Goal: Transaction & Acquisition: Book appointment/travel/reservation

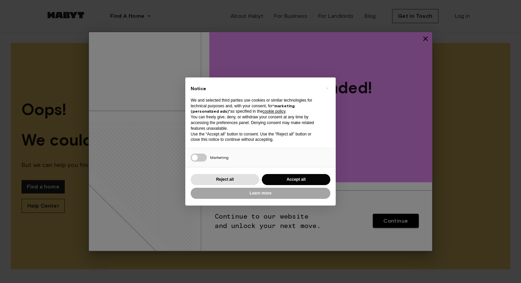
click at [297, 181] on button "Accept all" at bounding box center [296, 179] width 68 height 11
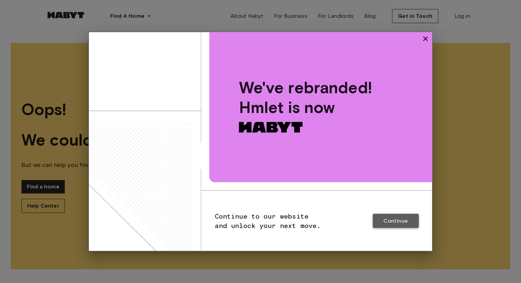
click at [407, 223] on span "Continue" at bounding box center [395, 220] width 24 height 7
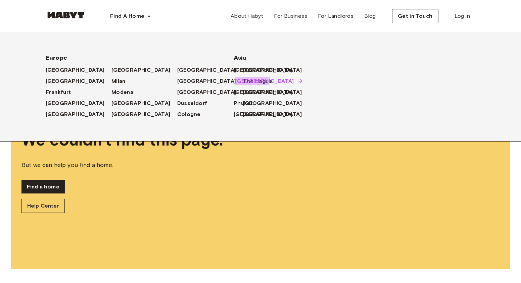
click at [239, 78] on span "[GEOGRAPHIC_DATA]" at bounding box center [264, 81] width 59 height 8
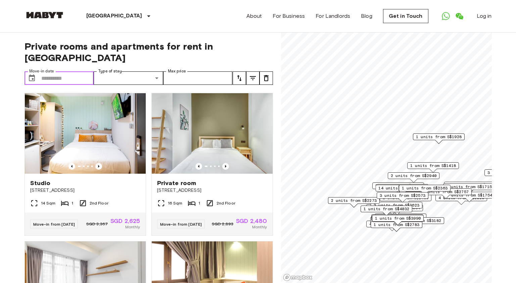
click at [66, 71] on input "Move-in date" at bounding box center [67, 77] width 53 height 13
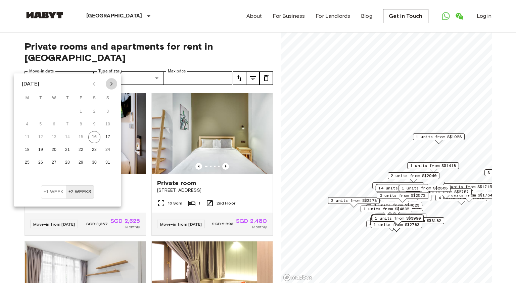
click at [111, 83] on icon "Next month" at bounding box center [111, 84] width 2 height 4
click at [115, 83] on button "Next month" at bounding box center [111, 83] width 11 height 11
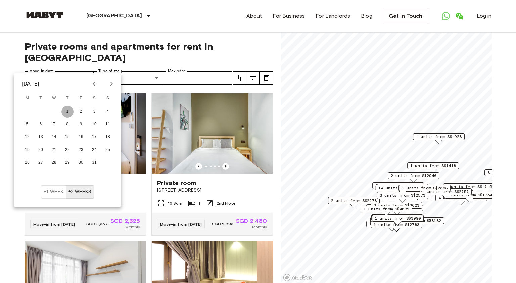
click at [69, 116] on button "1" at bounding box center [67, 112] width 12 height 12
type input "**********"
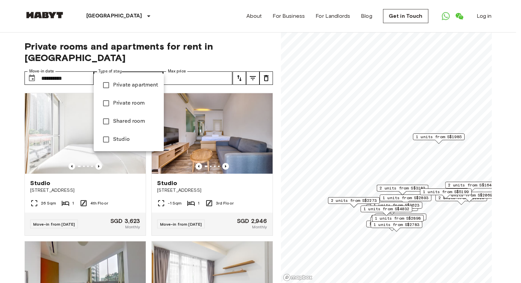
click at [179, 65] on div at bounding box center [260, 141] width 521 height 283
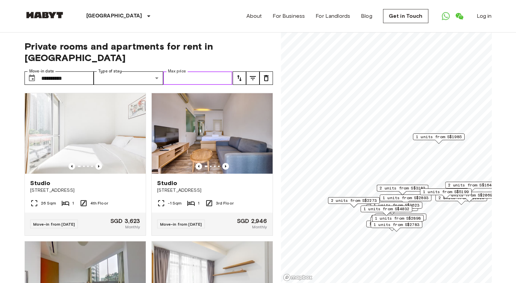
click at [188, 71] on input "Max price" at bounding box center [197, 77] width 69 height 13
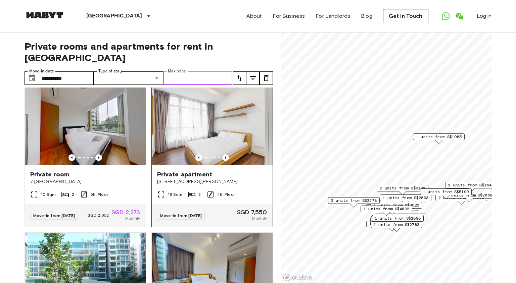
scroll to position [158, 0]
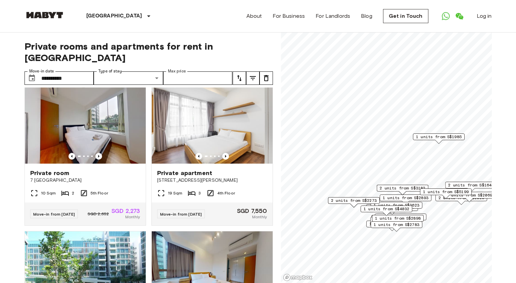
click at [240, 75] on icon "tune" at bounding box center [239, 78] width 5 height 6
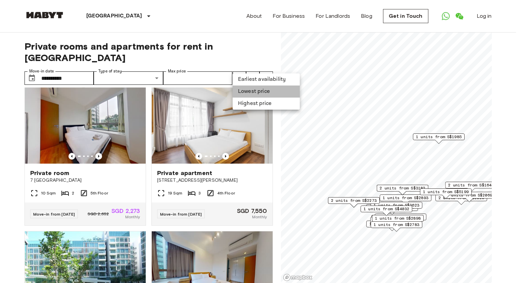
click at [255, 91] on li "Lowest price" at bounding box center [265, 92] width 67 height 12
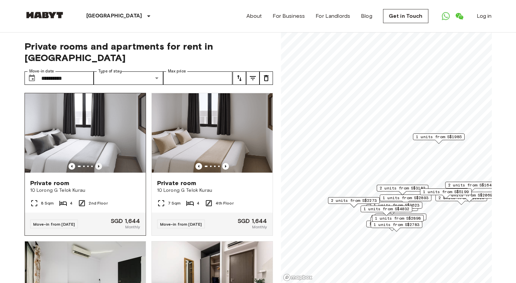
click at [98, 165] on icon "Previous image" at bounding box center [98, 166] width 1 height 3
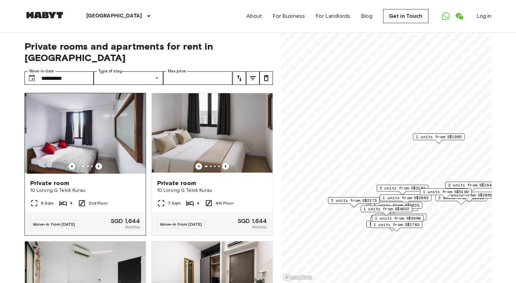
click at [98, 165] on icon "Previous image" at bounding box center [98, 166] width 1 height 3
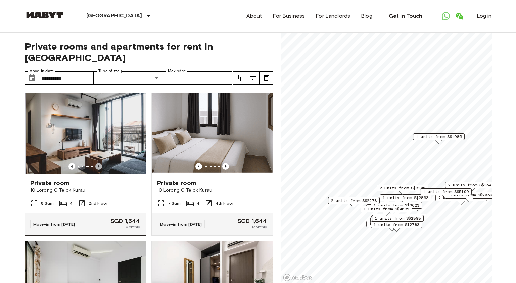
click at [98, 165] on icon "Previous image" at bounding box center [98, 166] width 1 height 3
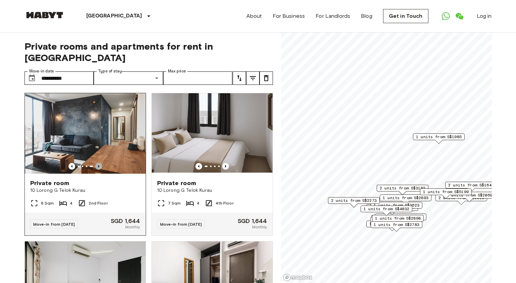
click at [98, 165] on icon "Previous image" at bounding box center [98, 166] width 1 height 3
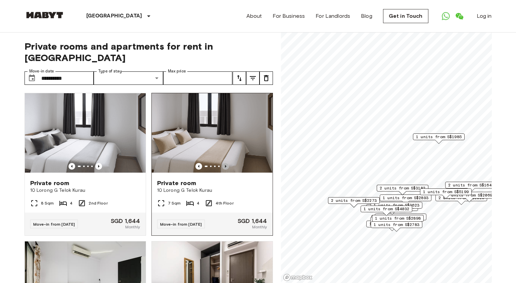
click at [222, 163] on icon "Previous image" at bounding box center [225, 166] width 7 height 7
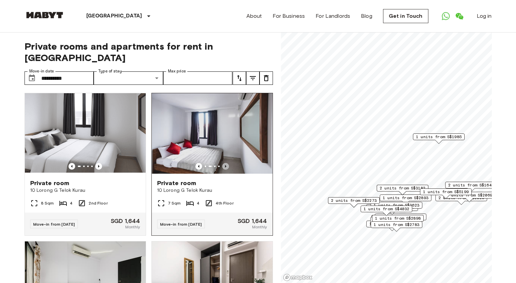
click at [222, 163] on icon "Previous image" at bounding box center [225, 166] width 7 height 7
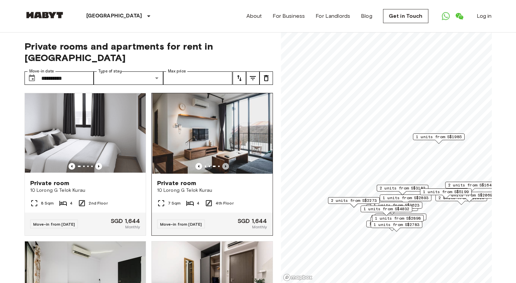
click at [222, 163] on icon "Previous image" at bounding box center [225, 166] width 7 height 7
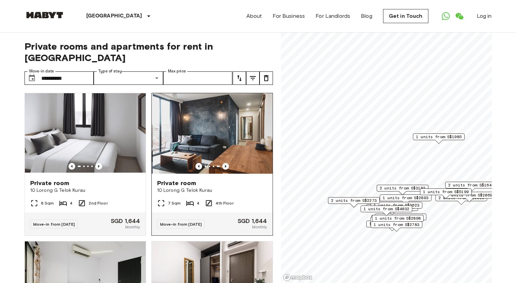
click at [222, 163] on icon "Previous image" at bounding box center [225, 166] width 7 height 7
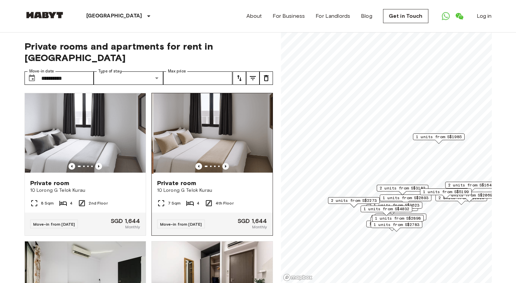
click at [222, 163] on icon "Previous image" at bounding box center [225, 166] width 7 height 7
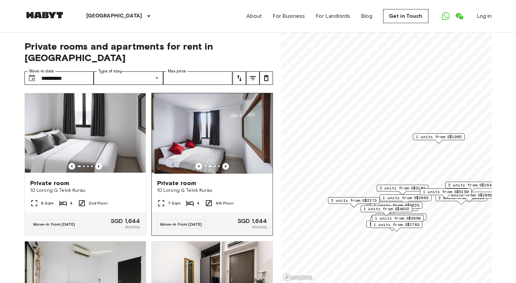
click at [222, 163] on icon "Previous image" at bounding box center [225, 166] width 7 height 7
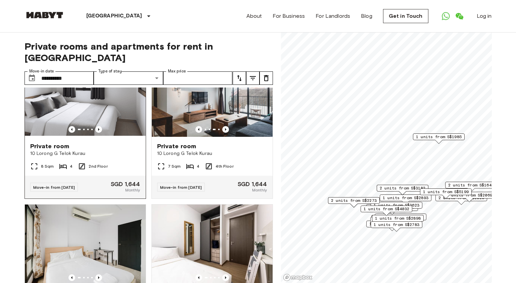
scroll to position [36, 0]
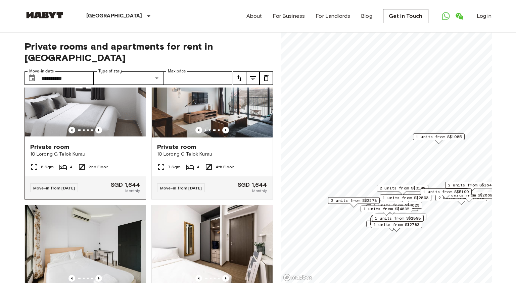
click at [119, 163] on div "8 Sqm 4 2nd Floor" at bounding box center [85, 169] width 121 height 13
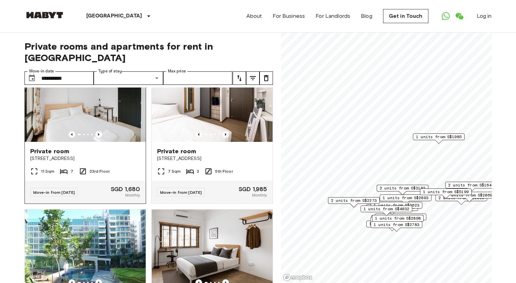
scroll to position [198, 0]
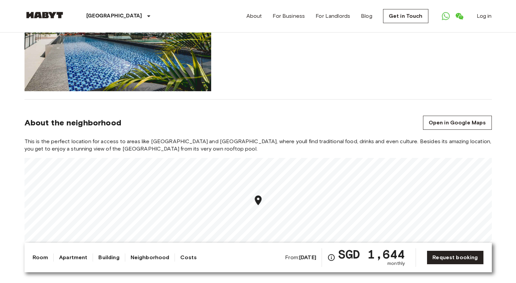
scroll to position [641, 0]
